Goal: Information Seeking & Learning: Learn about a topic

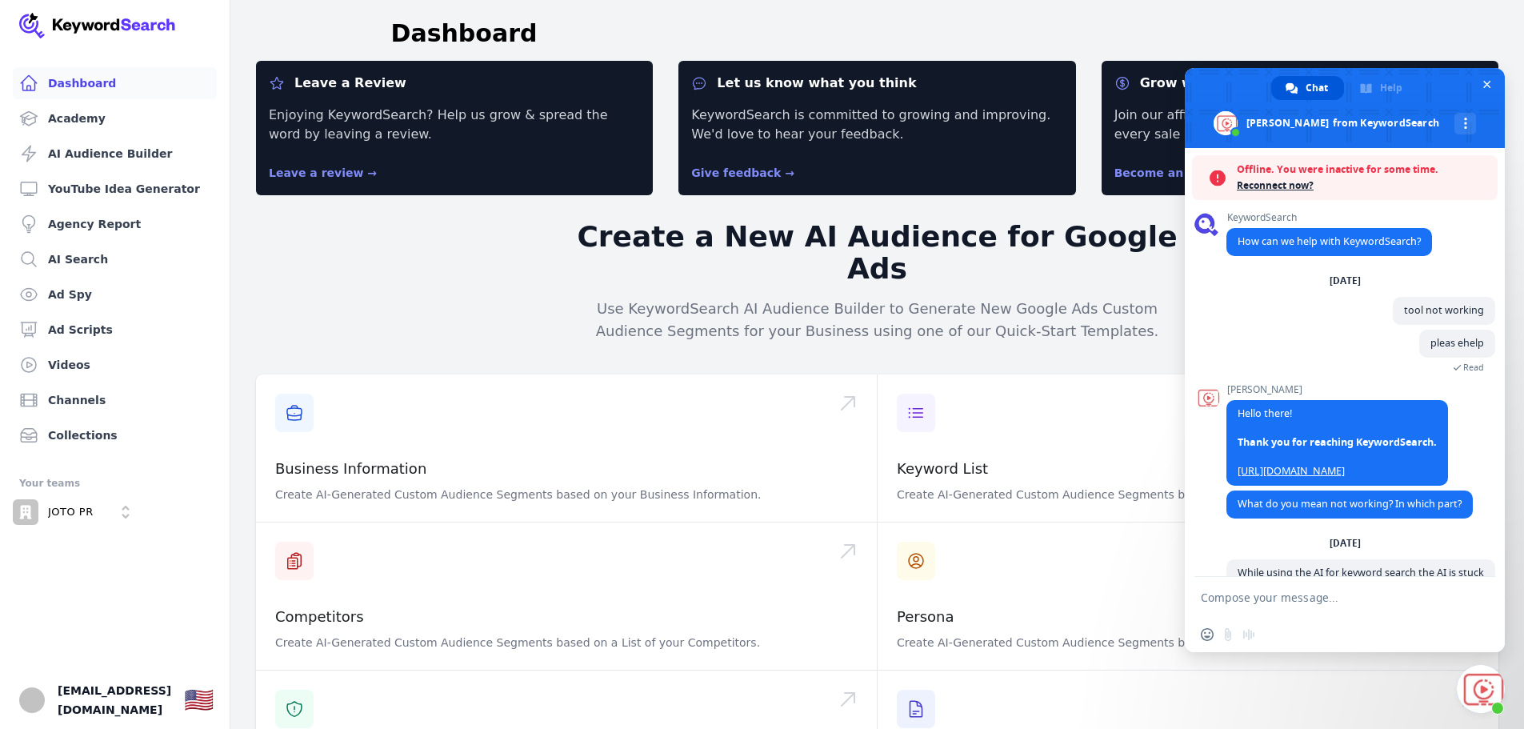
scroll to position [216, 0]
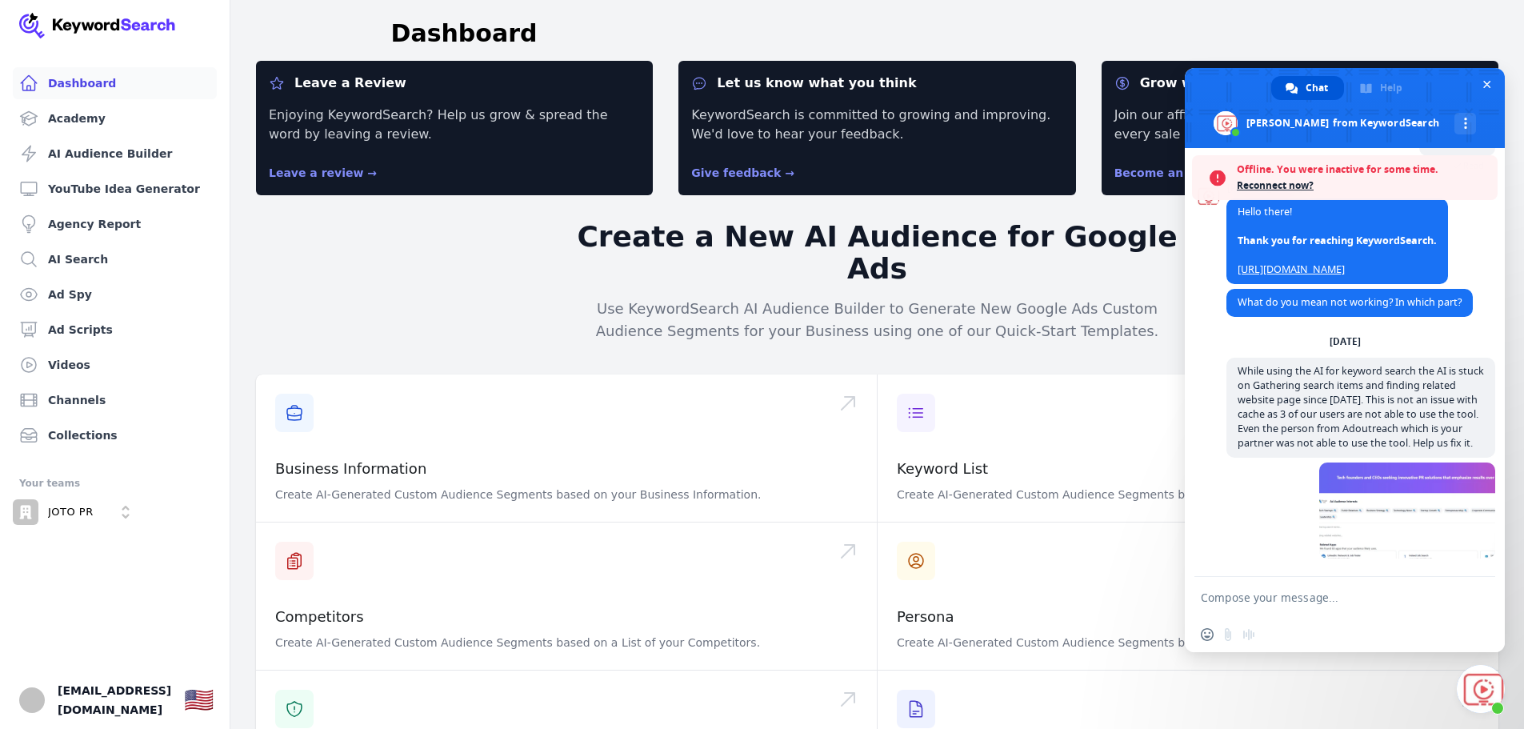
click at [1249, 180] on span "Reconnect now?" at bounding box center [1363, 186] width 253 height 16
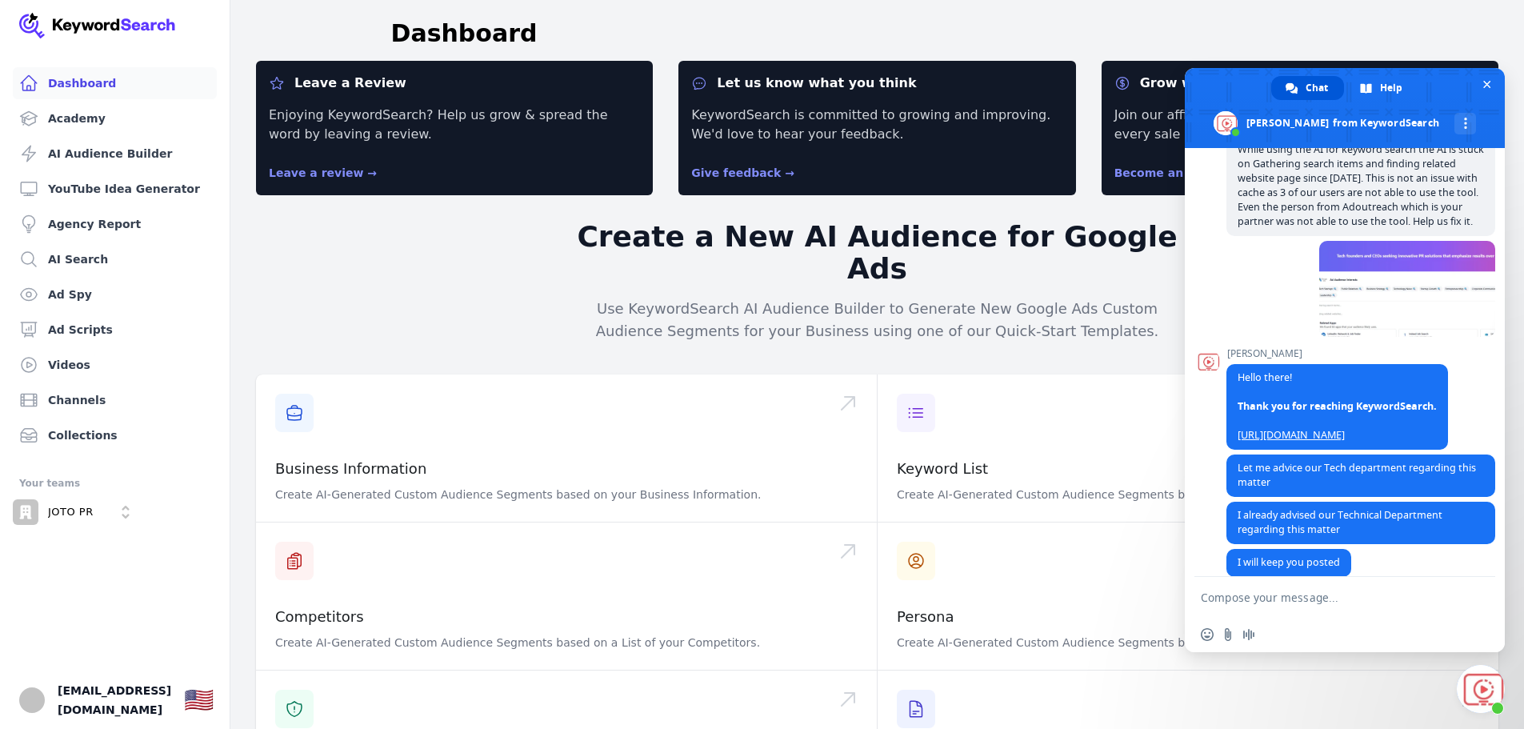
scroll to position [404, 0]
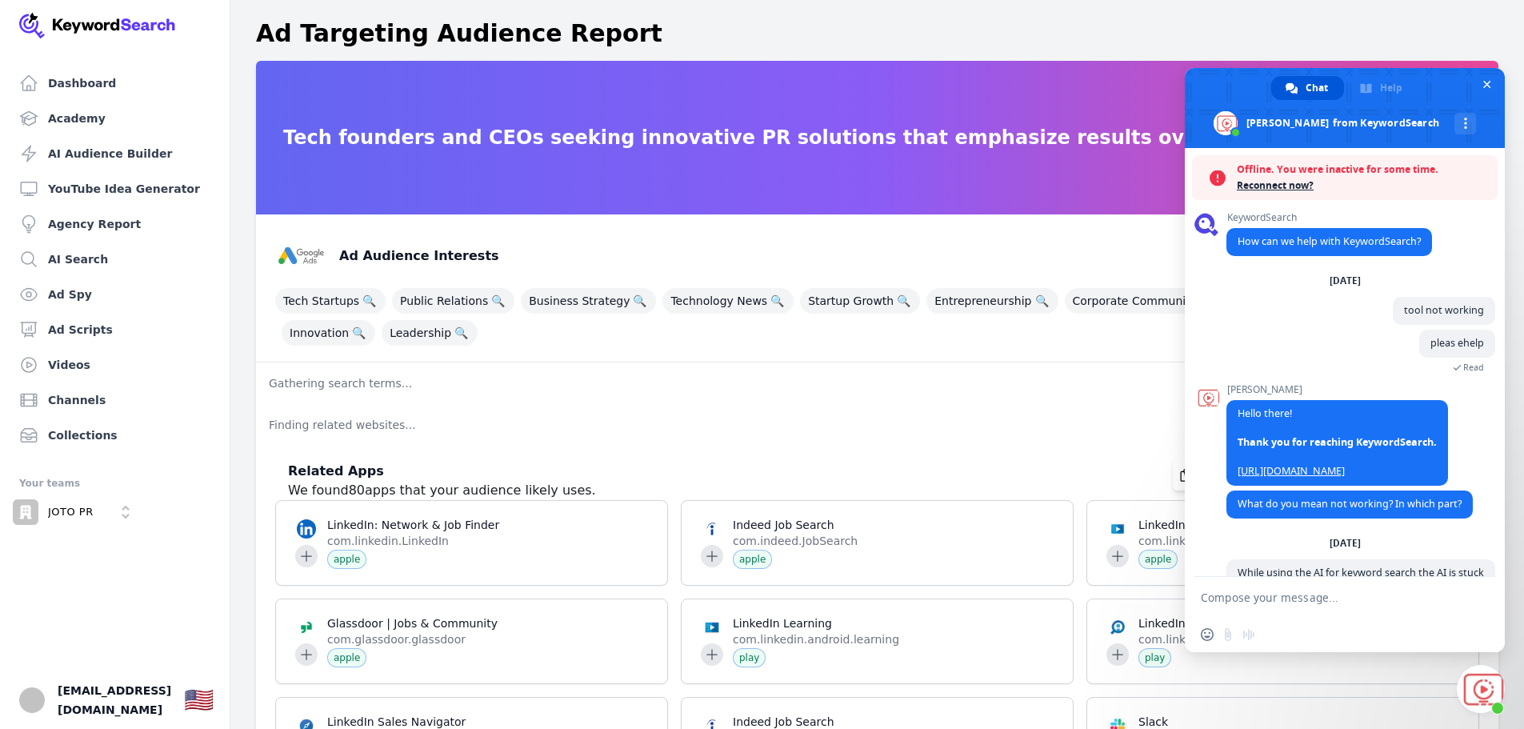
scroll to position [164, 0]
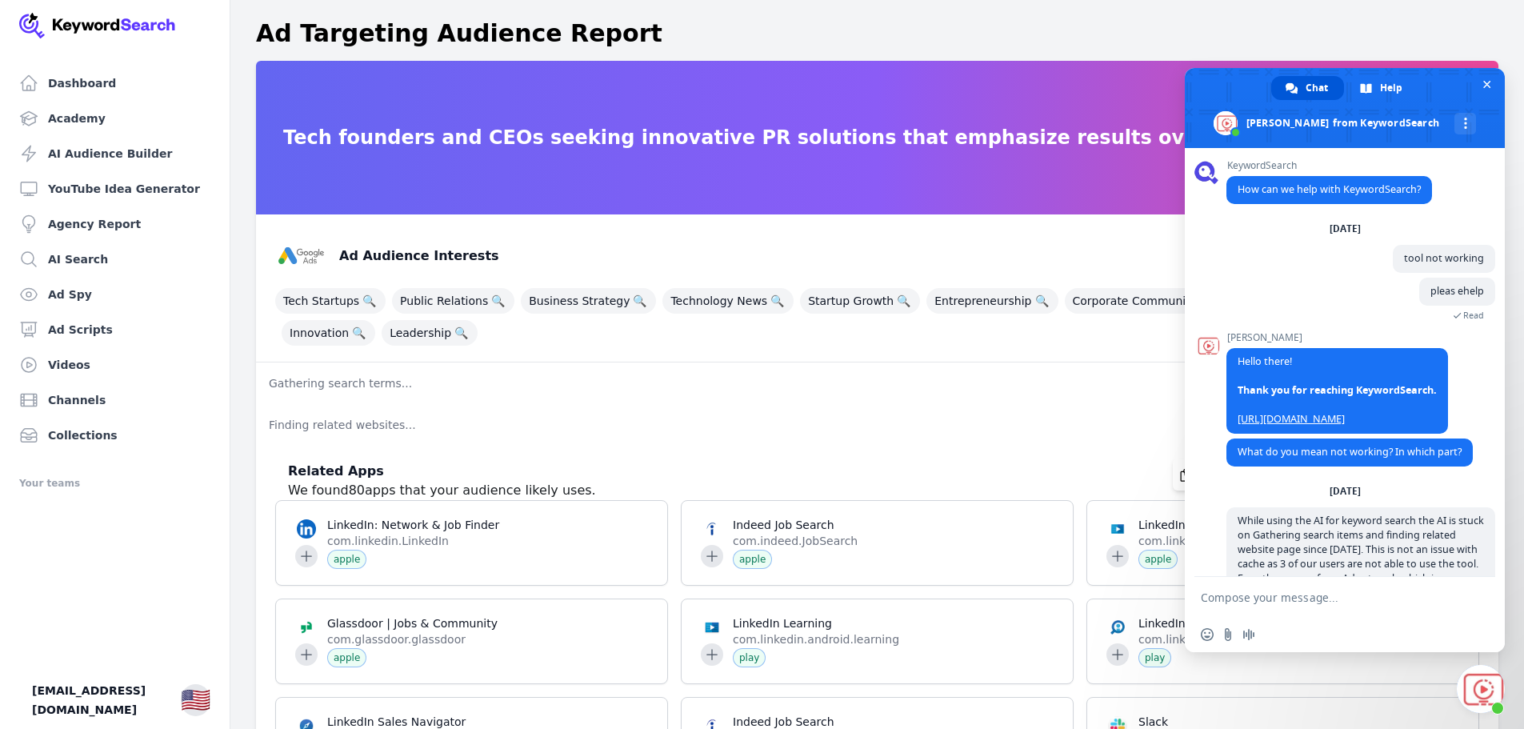
scroll to position [404, 0]
